Goal: Information Seeking & Learning: Check status

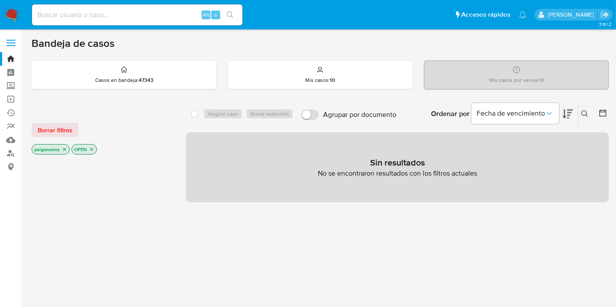
click at [127, 18] on input at bounding box center [137, 14] width 210 height 11
paste input "2486661608"
type input "2486661608"
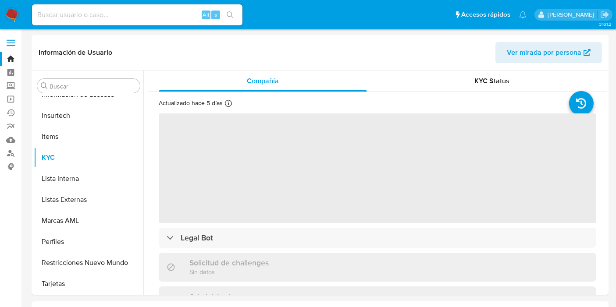
scroll to position [412, 0]
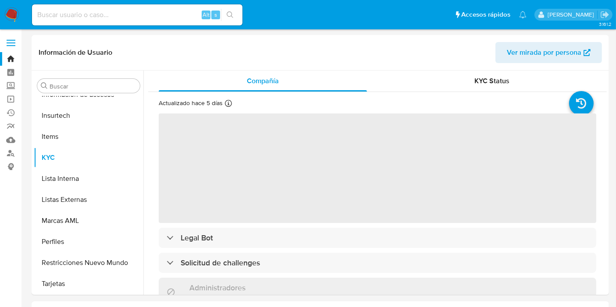
select select "10"
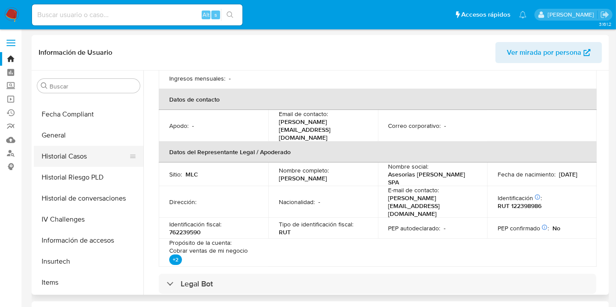
scroll to position [217, 0]
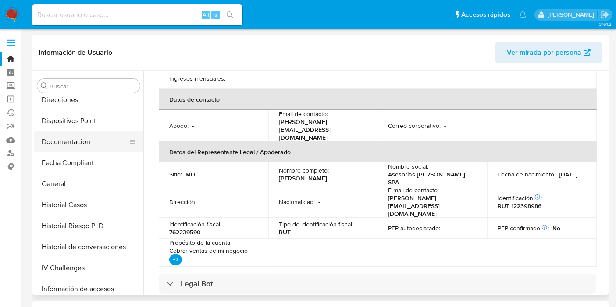
click at [74, 141] on button "Documentación" at bounding box center [85, 142] width 103 height 21
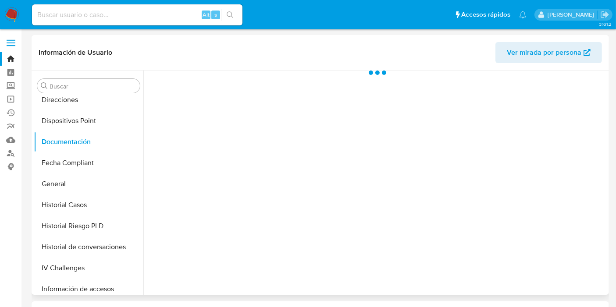
scroll to position [0, 0]
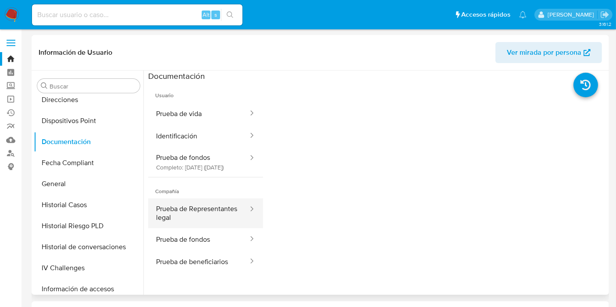
click at [188, 219] on button "Prueba de Representantes legal" at bounding box center [198, 214] width 101 height 30
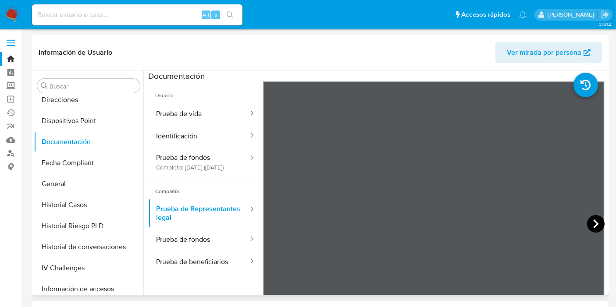
click at [594, 222] on icon at bounding box center [596, 224] width 18 height 18
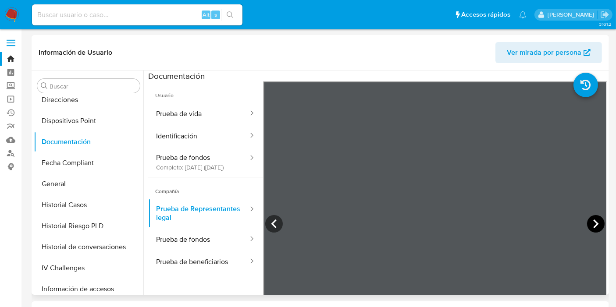
click at [590, 231] on icon at bounding box center [596, 224] width 18 height 18
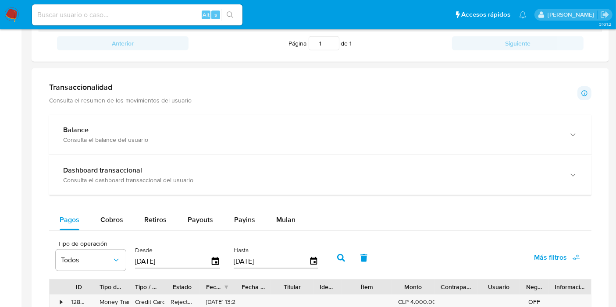
scroll to position [536, 0]
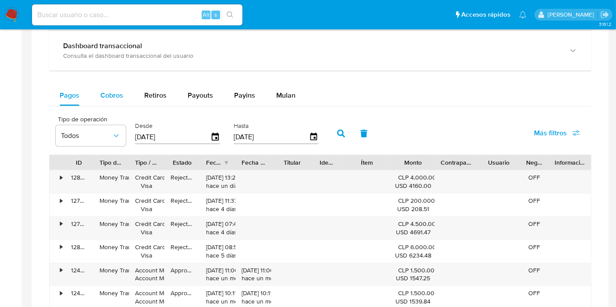
click at [109, 96] on span "Cobros" at bounding box center [111, 95] width 23 height 10
select select "10"
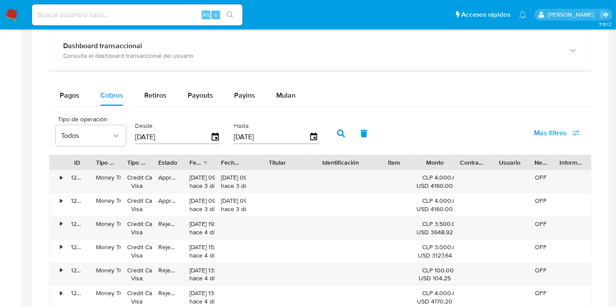
drag, startPoint x: 312, startPoint y: 161, endPoint x: 333, endPoint y: 163, distance: 21.1
click at [333, 163] on div "ID Tipo de operación Tipo / Método Estado Fecha de creación Fecha de aprobación…" at bounding box center [320, 162] width 541 height 15
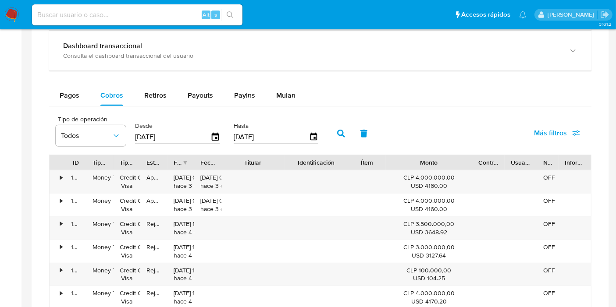
drag, startPoint x: 456, startPoint y: 160, endPoint x: 505, endPoint y: 167, distance: 49.7
click at [505, 167] on div "ID Tipo de operación Tipo / Método Estado Fecha de creación Fecha de aprobación…" at bounding box center [320, 162] width 541 height 15
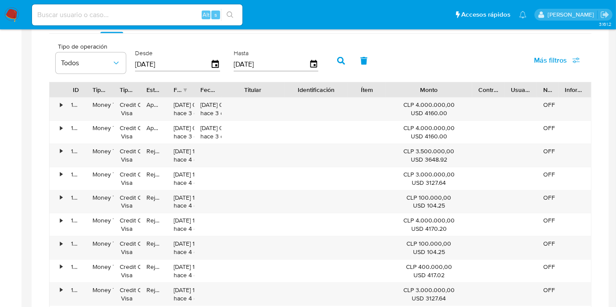
scroll to position [682, 0]
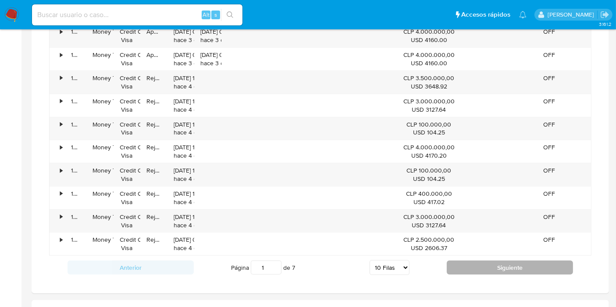
click at [528, 261] on button "Siguiente" at bounding box center [510, 268] width 126 height 14
type input "2"
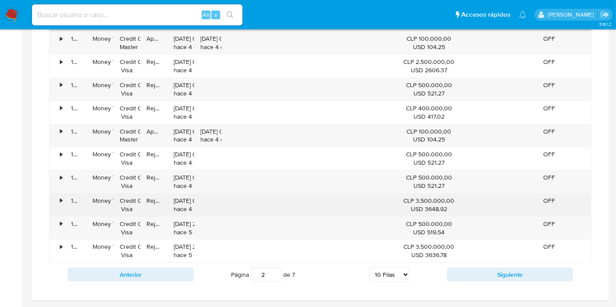
scroll to position [633, 0]
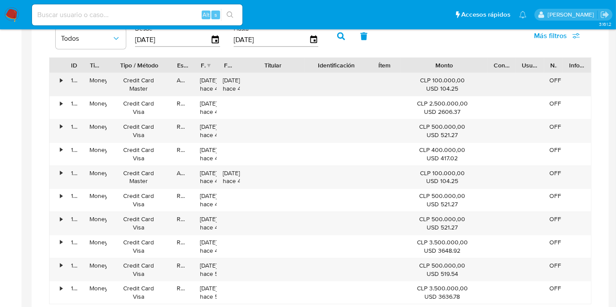
drag, startPoint x: 140, startPoint y: 62, endPoint x: 178, endPoint y: 71, distance: 38.9
click at [178, 71] on div "ID Tipo de operación Tipo / Método Estado Fecha de creación Fecha de aprobación…" at bounding box center [320, 180] width 542 height 247
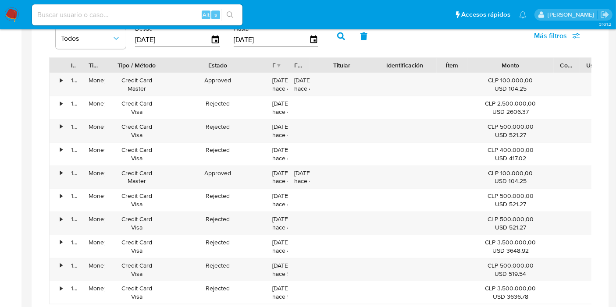
drag, startPoint x: 194, startPoint y: 67, endPoint x: 267, endPoint y: 67, distance: 73.6
click at [267, 67] on div at bounding box center [266, 65] width 16 height 15
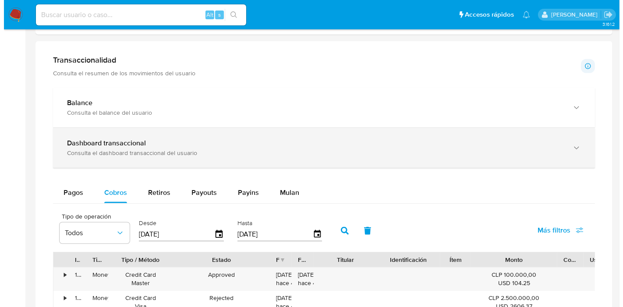
scroll to position [536, 0]
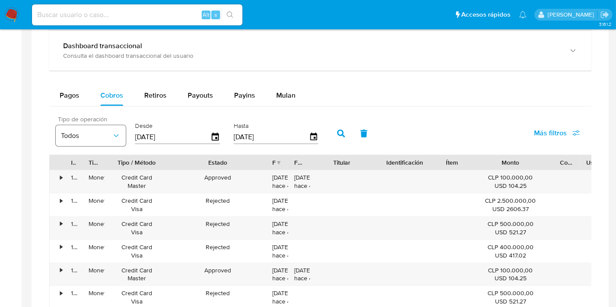
click at [105, 134] on span "Todos" at bounding box center [86, 136] width 51 height 9
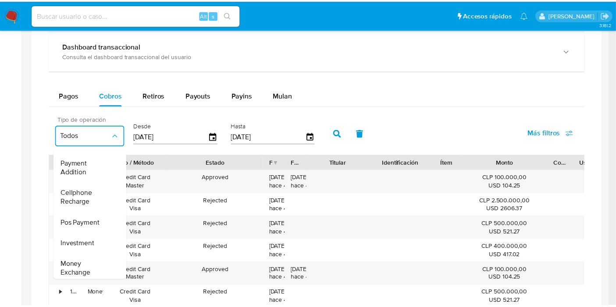
scroll to position [130, 0]
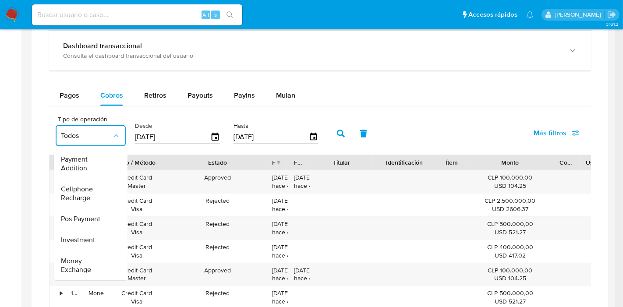
click at [396, 95] on div "Pagos Cobros Retiros Payouts Payins Mulan" at bounding box center [320, 95] width 542 height 21
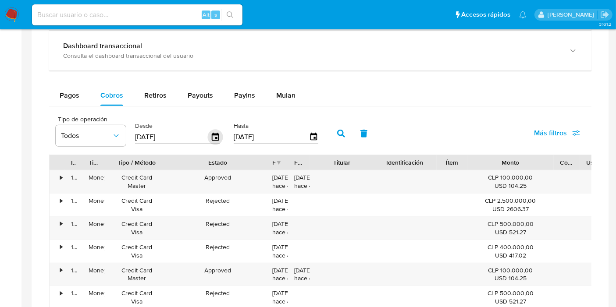
click at [212, 138] on icon "button" at bounding box center [215, 137] width 7 height 8
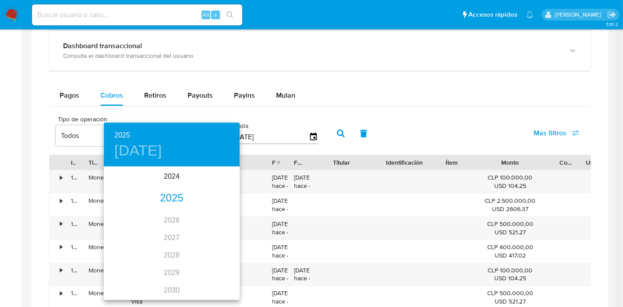
click at [169, 194] on div "2025" at bounding box center [172, 199] width 136 height 18
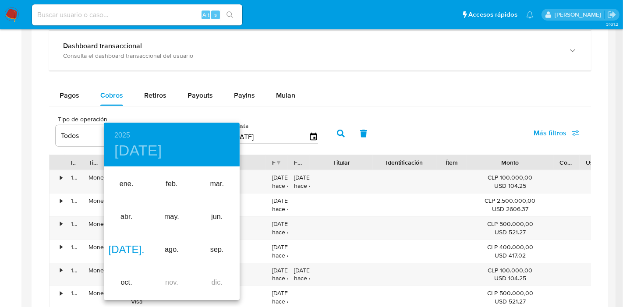
click at [128, 251] on div "jul." at bounding box center [126, 250] width 45 height 33
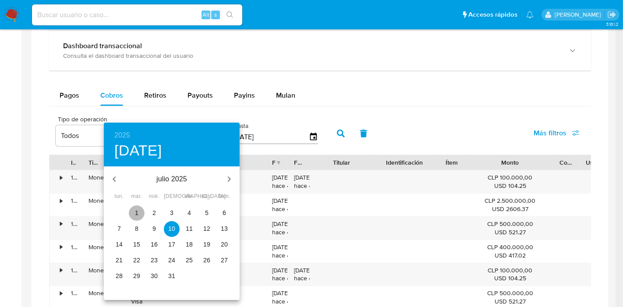
click at [137, 208] on button "1" at bounding box center [137, 214] width 16 height 16
type input "01/07/2025"
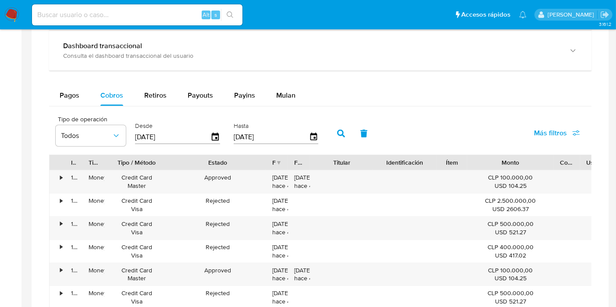
click at [288, 132] on input "07/10/2025" at bounding box center [271, 137] width 75 height 14
click at [312, 135] on icon "button" at bounding box center [313, 137] width 15 height 15
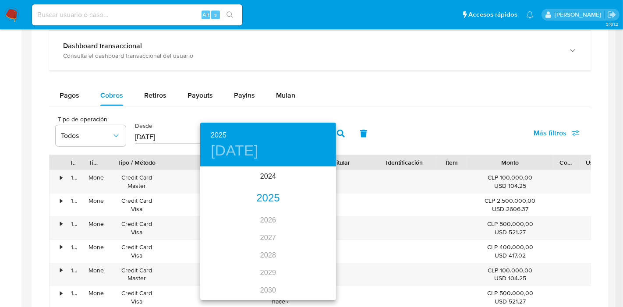
click at [267, 198] on div "2025" at bounding box center [268, 199] width 136 height 18
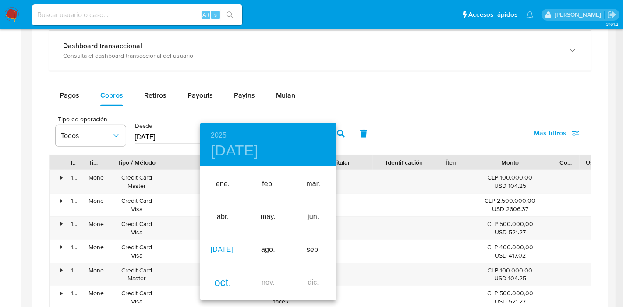
click at [221, 245] on div "jul." at bounding box center [222, 250] width 45 height 33
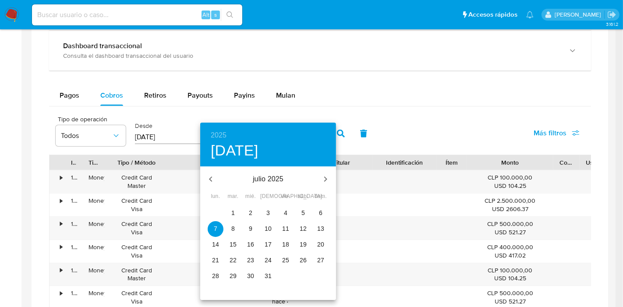
click at [267, 276] on p "31" at bounding box center [268, 276] width 7 height 9
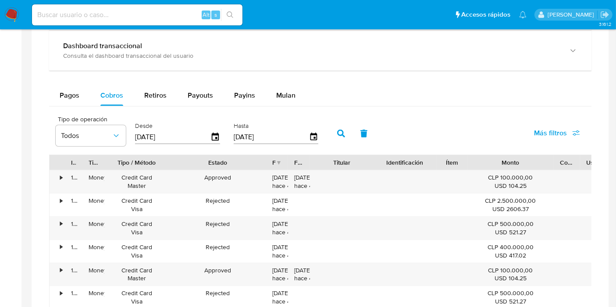
click at [333, 132] on button "button" at bounding box center [341, 133] width 23 height 21
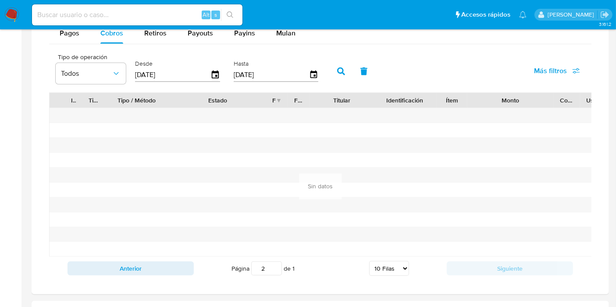
scroll to position [584, 0]
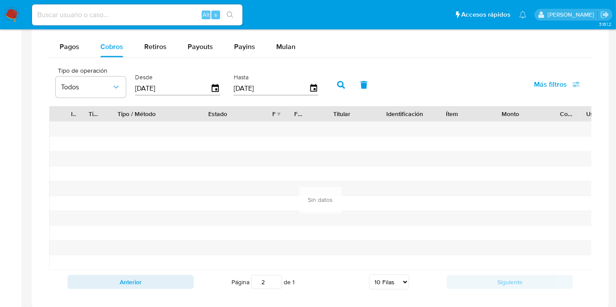
click at [337, 85] on icon "button" at bounding box center [341, 85] width 8 height 8
click at [300, 87] on input "31/07/2025" at bounding box center [271, 89] width 75 height 14
click at [310, 87] on icon "button" at bounding box center [313, 88] width 15 height 15
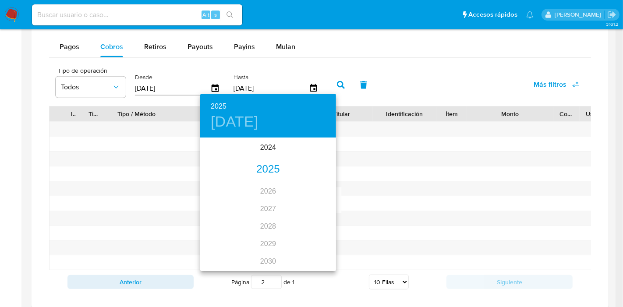
click at [267, 171] on div "2025" at bounding box center [268, 170] width 136 height 18
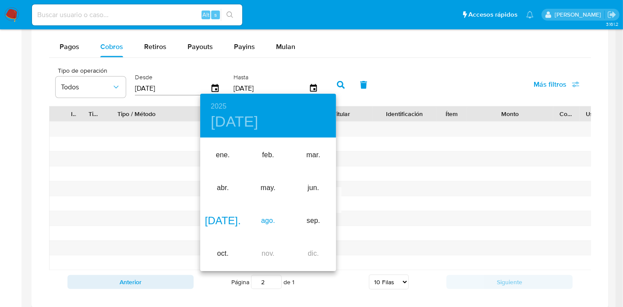
click at [264, 227] on div "ago." at bounding box center [267, 221] width 45 height 33
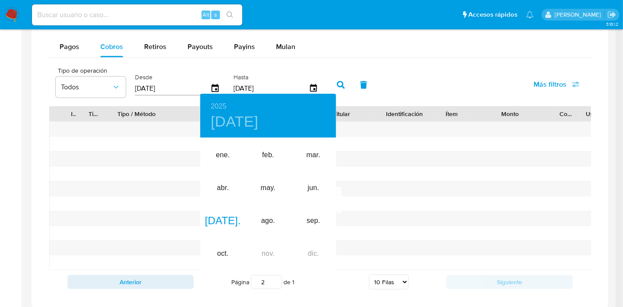
type input "31/08/2025"
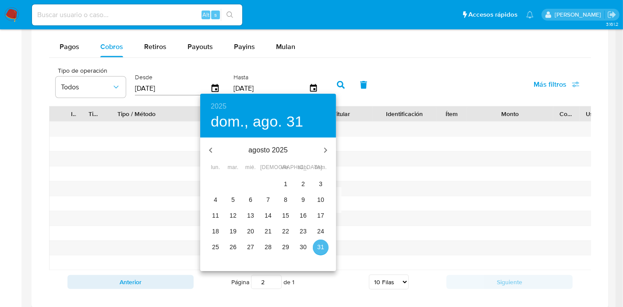
click at [323, 247] on p "31" at bounding box center [320, 247] width 7 height 9
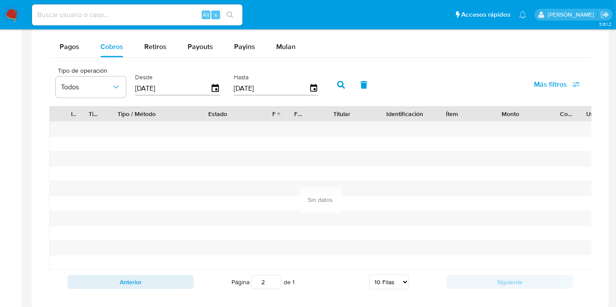
click at [337, 83] on icon "button" at bounding box center [341, 85] width 8 height 8
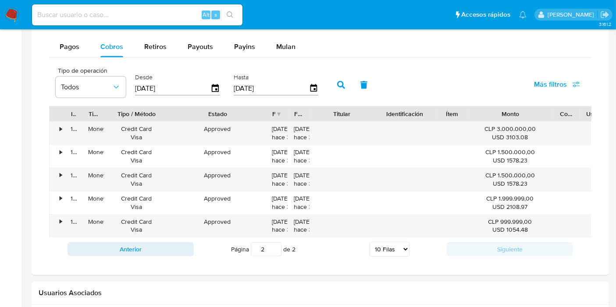
scroll to position [0, 59]
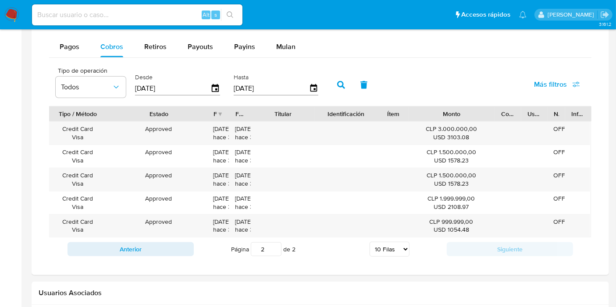
drag, startPoint x: 512, startPoint y: 113, endPoint x: 543, endPoint y: 113, distance: 30.7
click at [543, 113] on div "ID Tipo de operación Tipo / Método Estado Fecha de creación Fecha de aprobación…" at bounding box center [291, 114] width 600 height 15
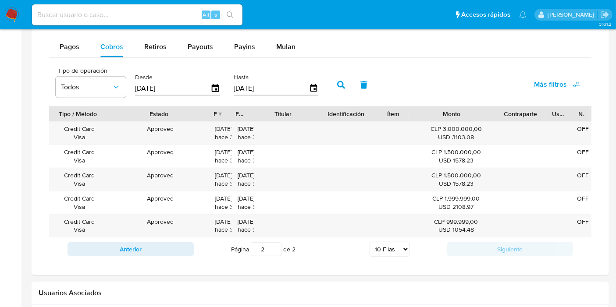
scroll to position [0, 0]
drag, startPoint x: 521, startPoint y: 110, endPoint x: 556, endPoint y: 111, distance: 34.6
click at [556, 111] on div at bounding box center [556, 114] width 16 height 15
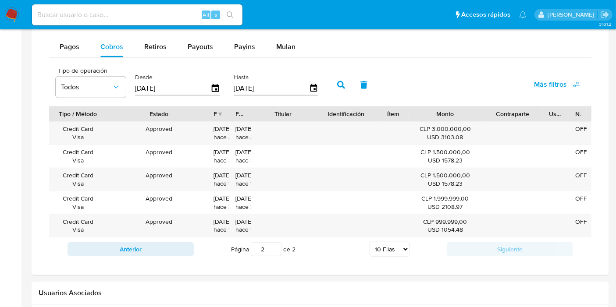
drag, startPoint x: 495, startPoint y: 112, endPoint x: 478, endPoint y: 112, distance: 17.1
click at [474, 112] on div at bounding box center [482, 114] width 16 height 15
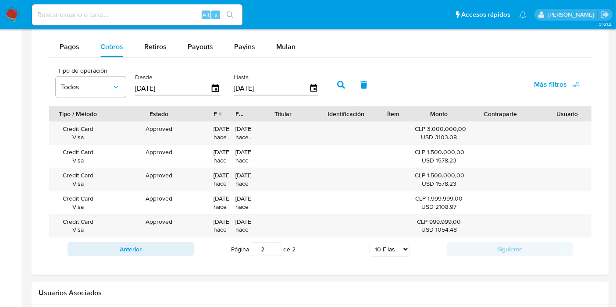
drag, startPoint x: 554, startPoint y: 110, endPoint x: 600, endPoint y: 110, distance: 46.5
click at [600, 110] on div "Transaccionalidad Consulta el resumen de los movimientos del usuario Informació…" at bounding box center [320, 85] width 563 height 366
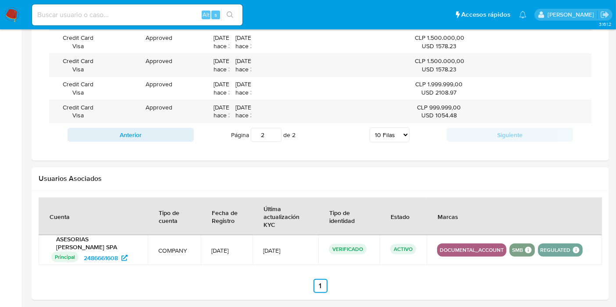
scroll to position [747, 0]
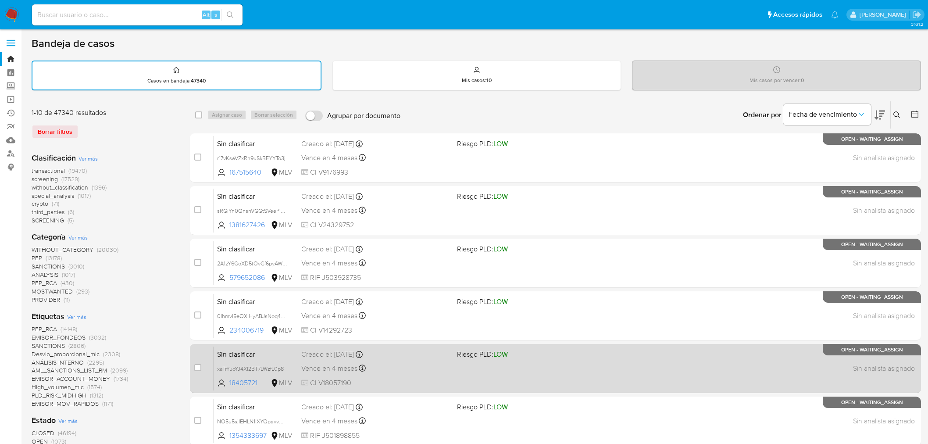
scroll to position [195, 0]
